Goal: Communication & Community: Answer question/provide support

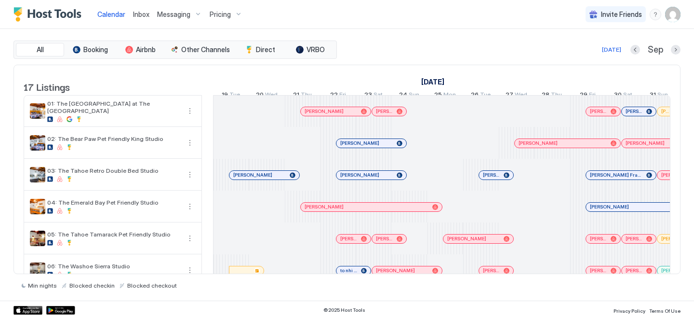
scroll to position [0, 536]
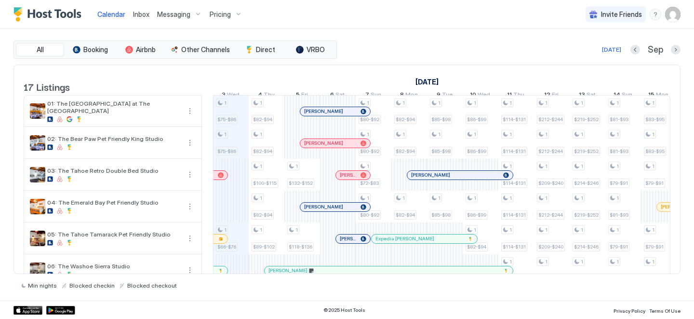
click at [137, 12] on span "Inbox" at bounding box center [141, 14] width 16 height 8
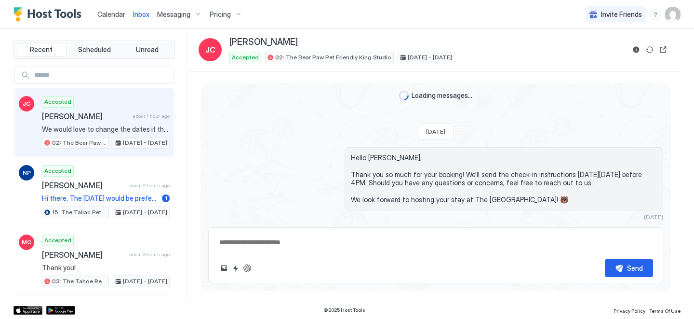
scroll to position [255, 0]
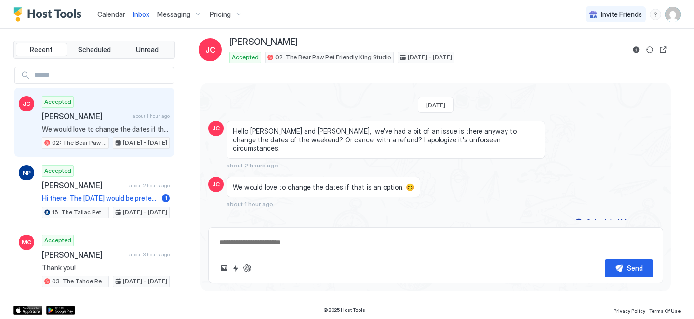
click at [346, 244] on textarea at bounding box center [435, 242] width 435 height 18
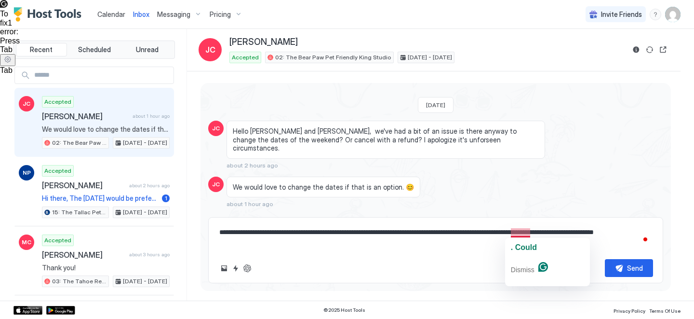
click at [518, 238] on div ". Could Dismiss" at bounding box center [547, 262] width 85 height 48
click at [519, 246] on span ". Could" at bounding box center [524, 247] width 26 height 8
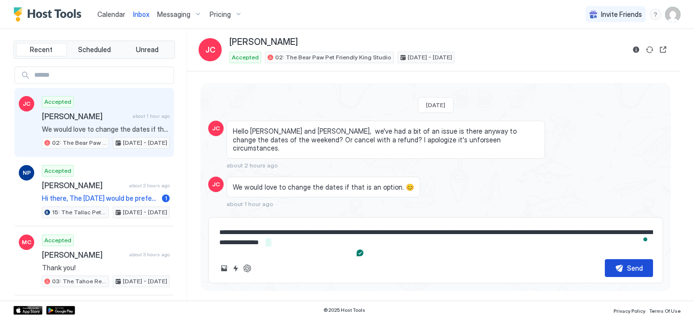
type textarea "**********"
click at [629, 267] on div "Send" at bounding box center [635, 268] width 16 height 10
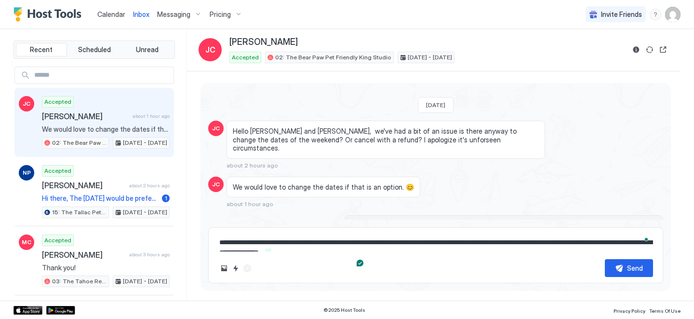
scroll to position [302, 0]
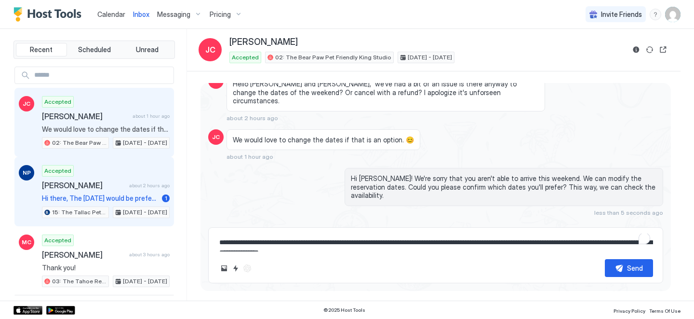
click at [120, 191] on div "Accepted [PERSON_NAME] about 2 hours ago Hi there, The [DATE] would be preferre…" at bounding box center [106, 191] width 128 height 53
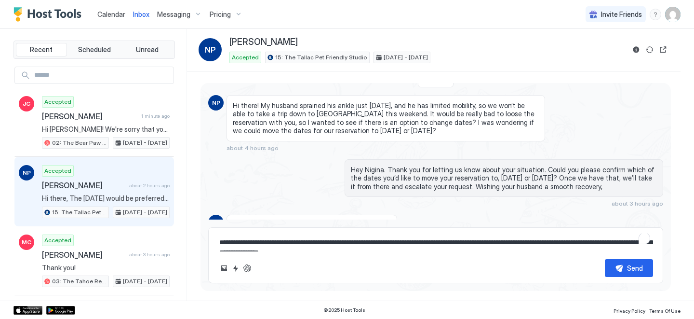
scroll to position [211, 0]
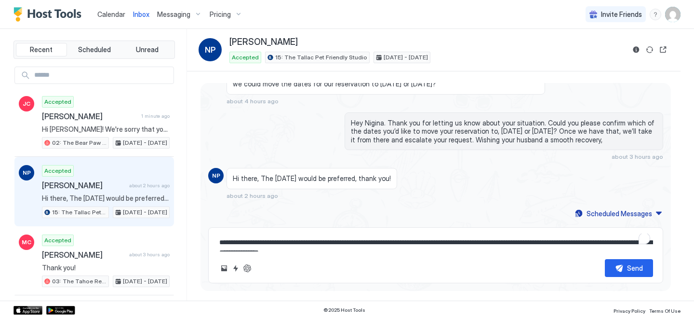
click at [106, 13] on span "Calendar" at bounding box center [111, 14] width 28 height 8
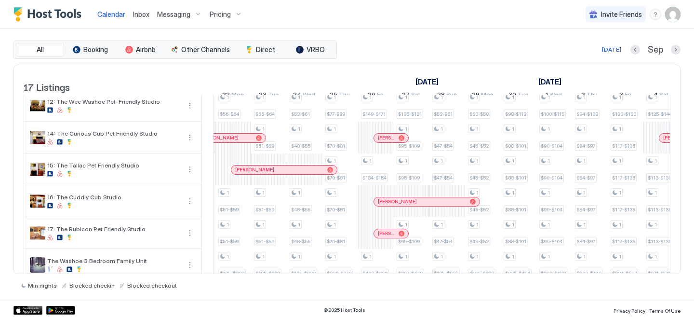
click at [173, 15] on span "Messaging" at bounding box center [173, 14] width 33 height 9
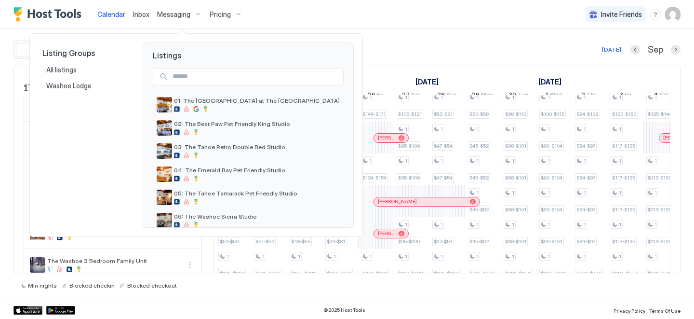
click at [134, 15] on div at bounding box center [347, 159] width 694 height 319
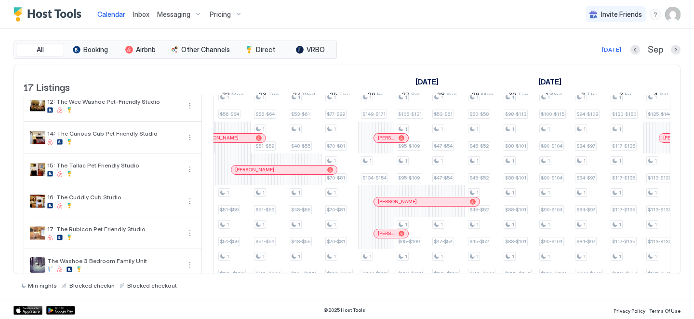
click at [134, 15] on span "Inbox" at bounding box center [141, 14] width 16 height 8
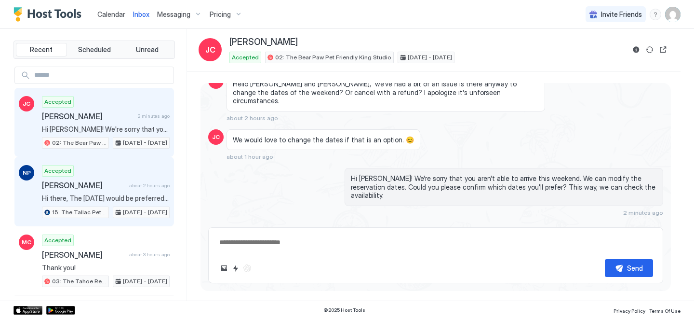
click at [111, 174] on div "Accepted [PERSON_NAME] about 2 hours ago Hi there, The [DATE] would be preferre…" at bounding box center [106, 191] width 128 height 53
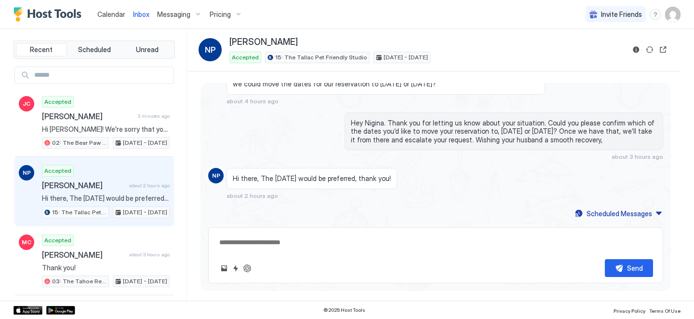
click at [276, 245] on textarea at bounding box center [435, 242] width 435 height 18
type textarea "**********"
click at [614, 267] on button "Send" at bounding box center [629, 268] width 48 height 18
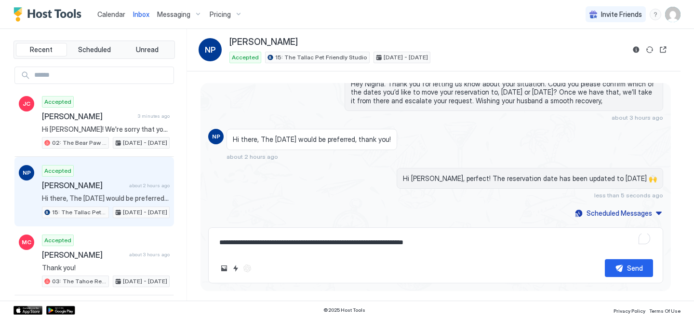
click at [109, 17] on span "Calendar" at bounding box center [111, 14] width 28 height 8
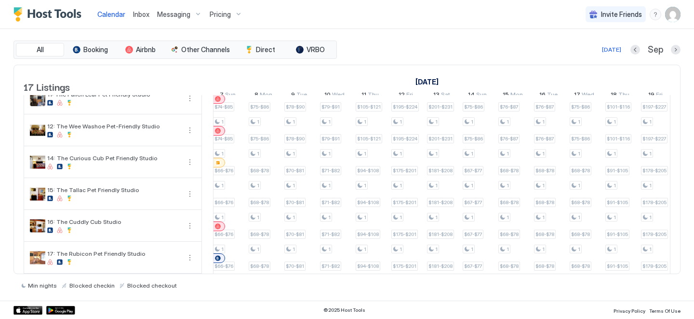
scroll to position [0, 764]
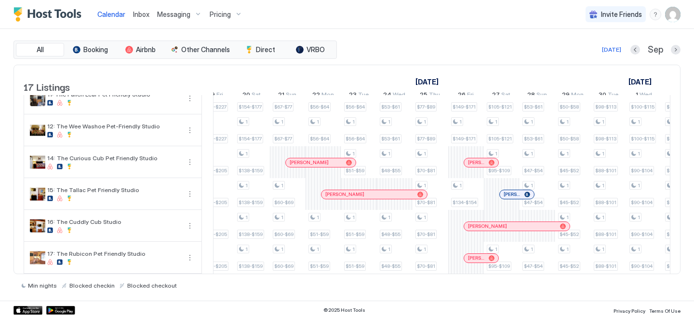
click at [143, 11] on span "Inbox" at bounding box center [141, 14] width 16 height 8
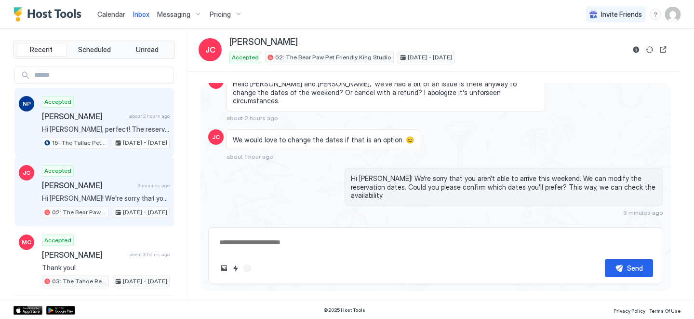
click at [102, 110] on div "Accepted [PERSON_NAME] about 2 hours ago Hi [PERSON_NAME], perfect! The reserva…" at bounding box center [106, 122] width 128 height 53
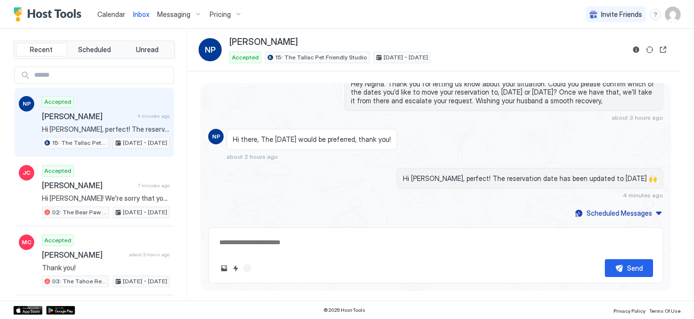
click at [112, 9] on link "Calendar" at bounding box center [111, 14] width 28 height 10
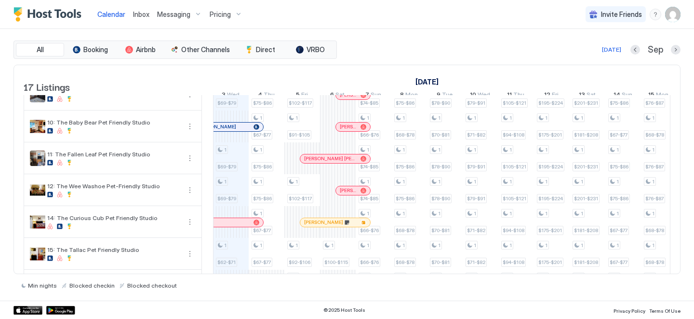
scroll to position [285, 0]
